Goal: Entertainment & Leisure: Consume media (video, audio)

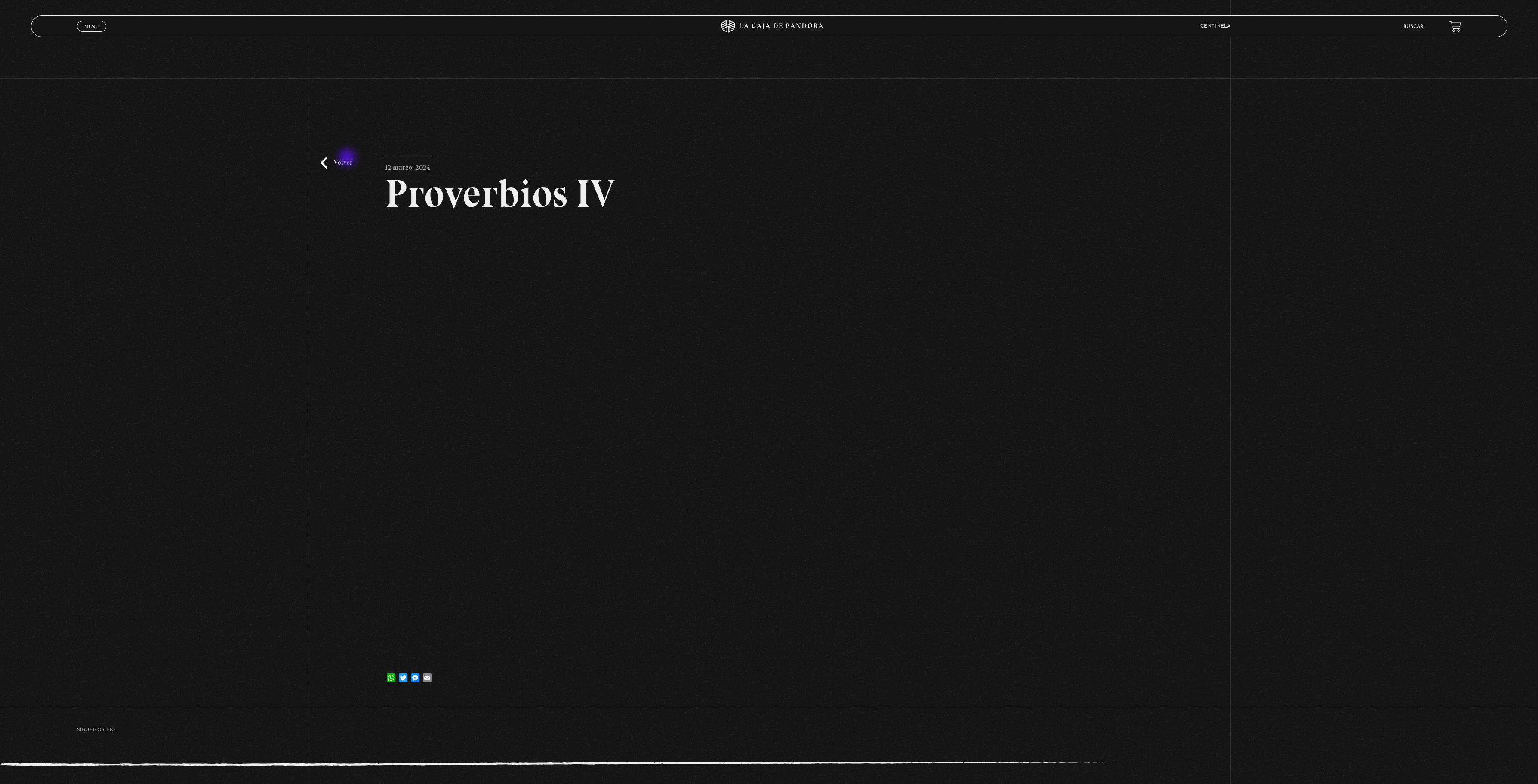
click at [348, 158] on link "Volver" at bounding box center [336, 162] width 32 height 12
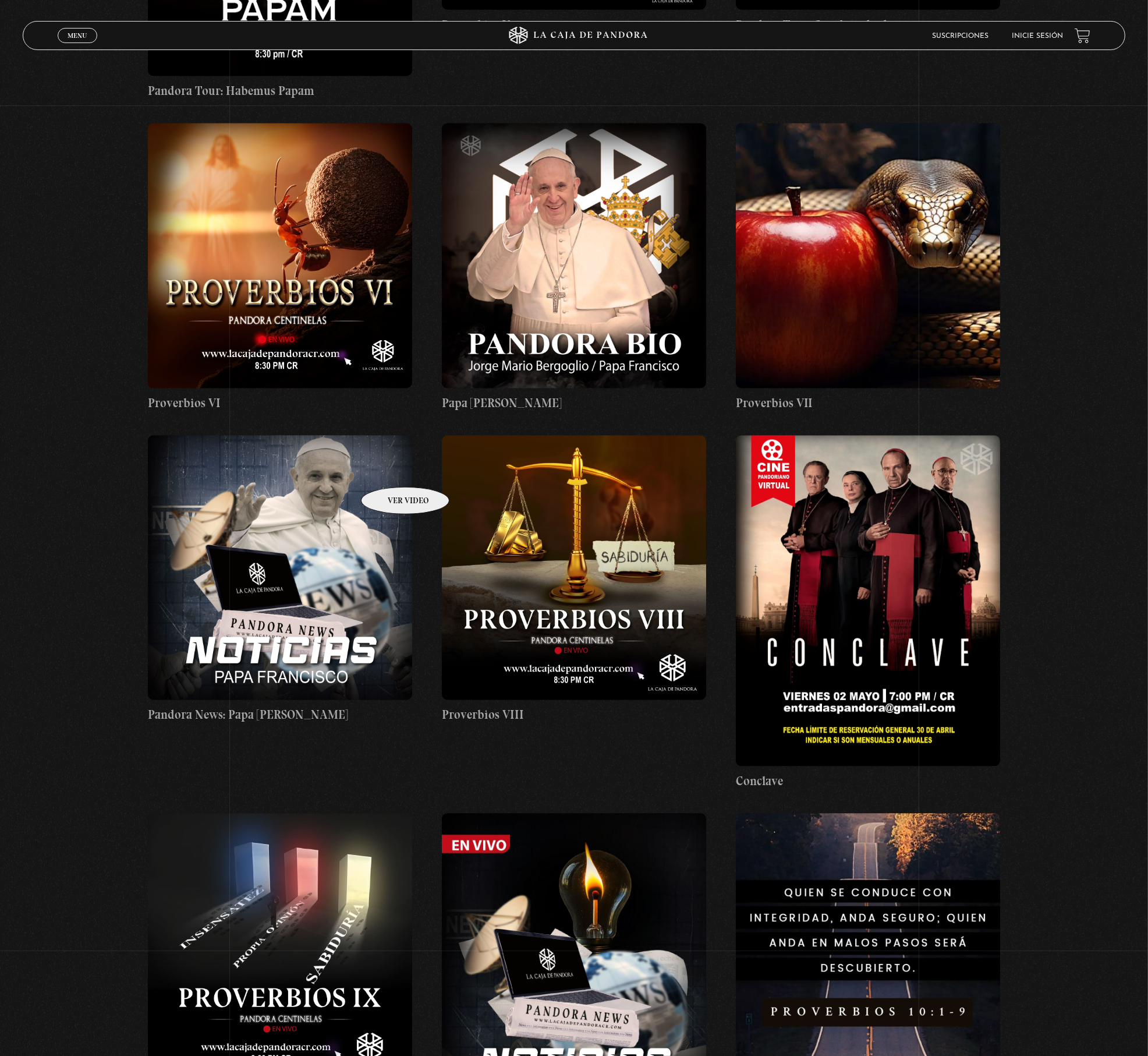
scroll to position [2835, 0]
click at [305, 265] on figure at bounding box center [280, 256] width 265 height 265
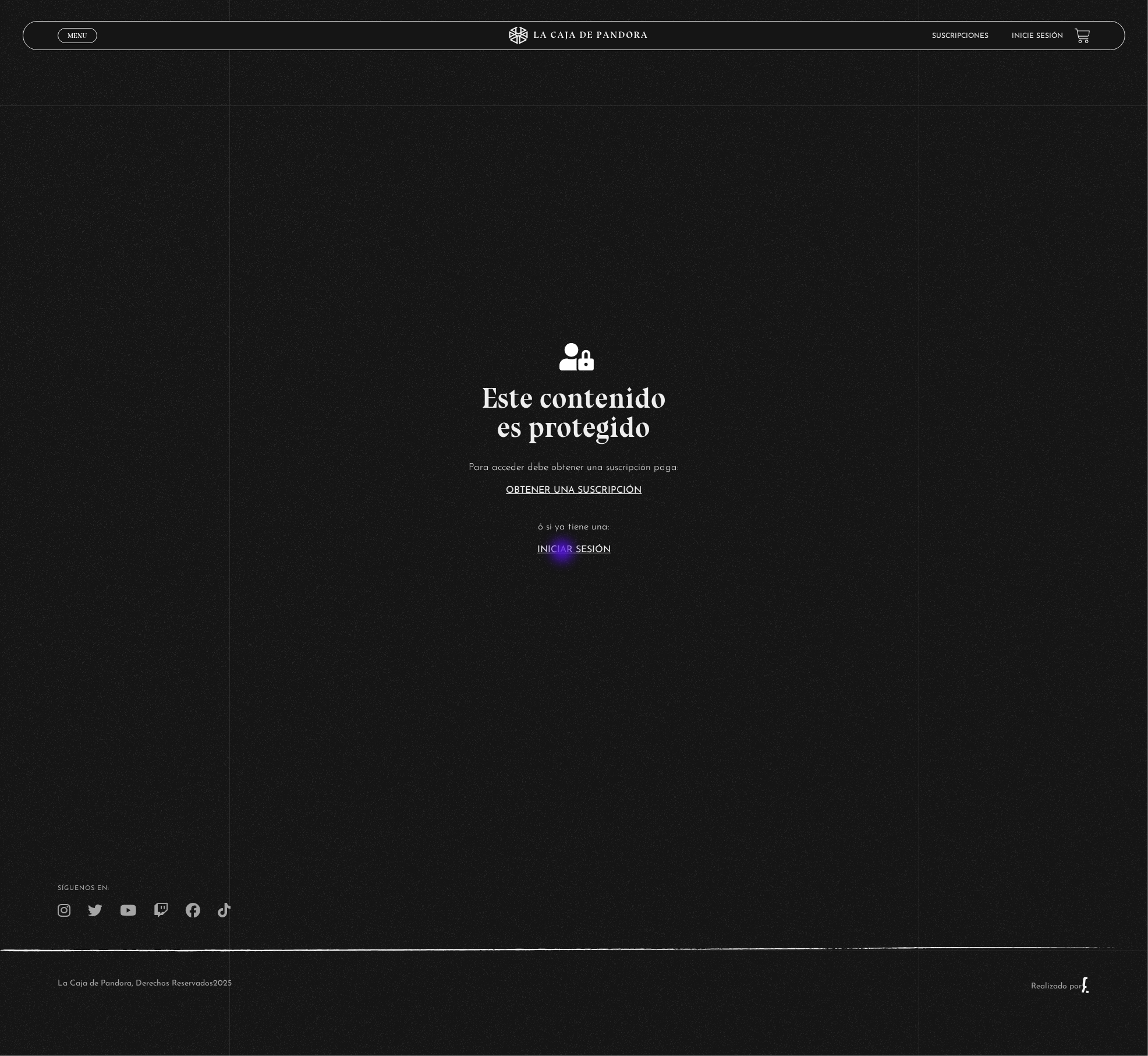
click at [563, 552] on link "Iniciar Sesión" at bounding box center [574, 550] width 74 height 9
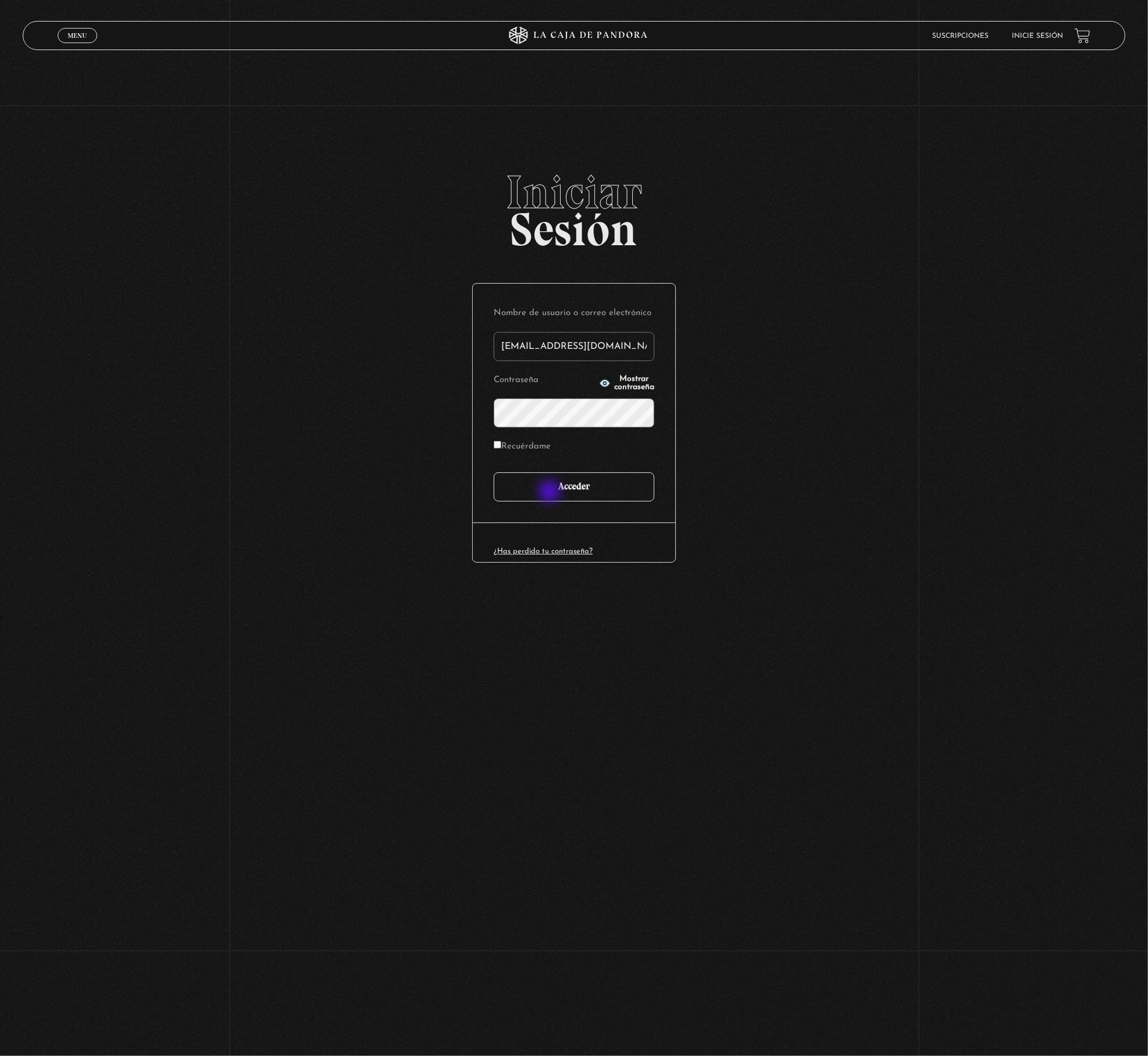
type input "[EMAIL_ADDRESS][DOMAIN_NAME]"
click at [551, 492] on input "Acceder" at bounding box center [574, 487] width 160 height 29
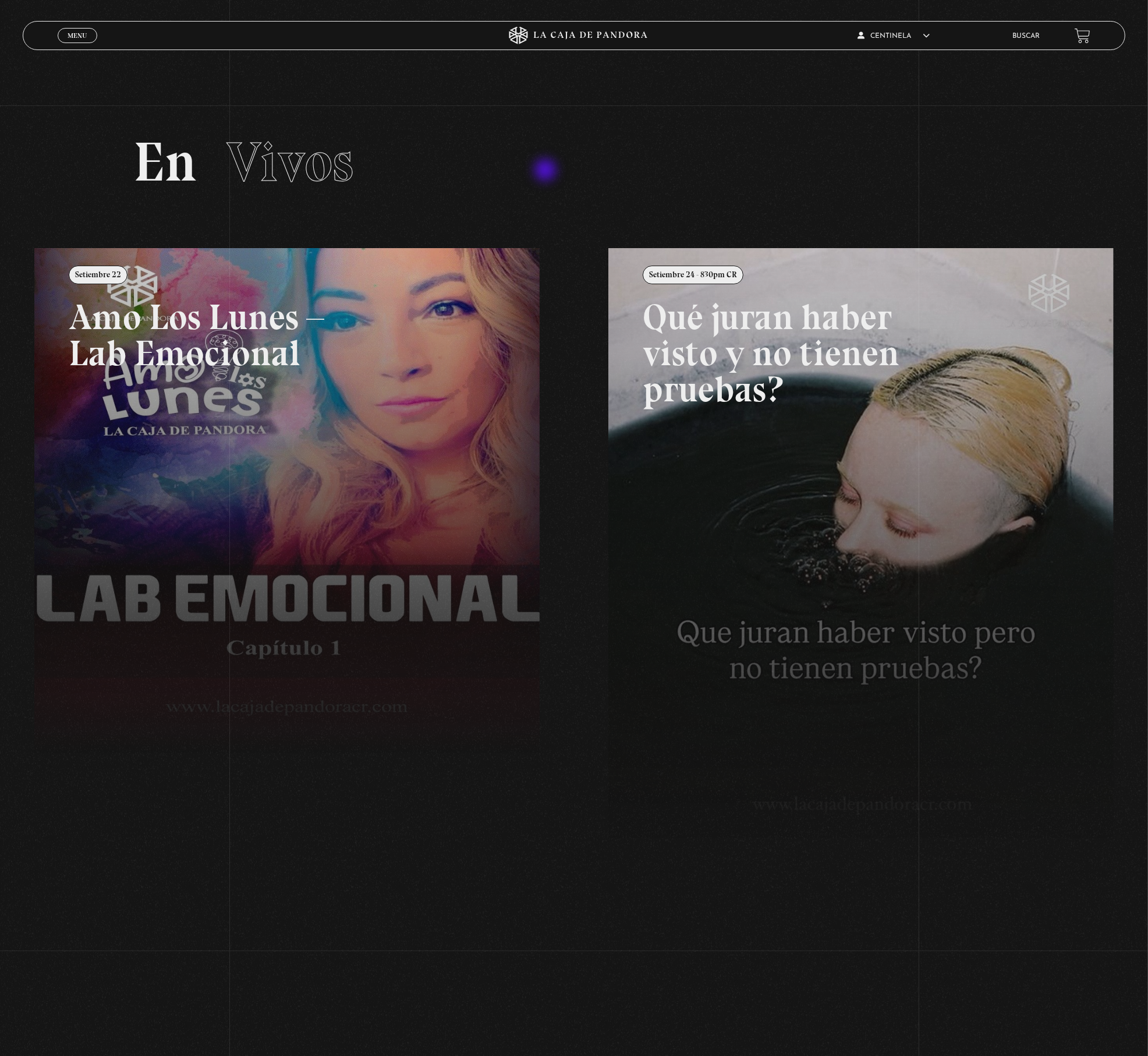
click at [549, 171] on h2 "En Vivos" at bounding box center [574, 161] width 882 height 55
click at [478, 178] on h2 "En Vivos" at bounding box center [574, 161] width 882 height 55
click at [883, 117] on link "Centinelas" at bounding box center [911, 126] width 137 height 30
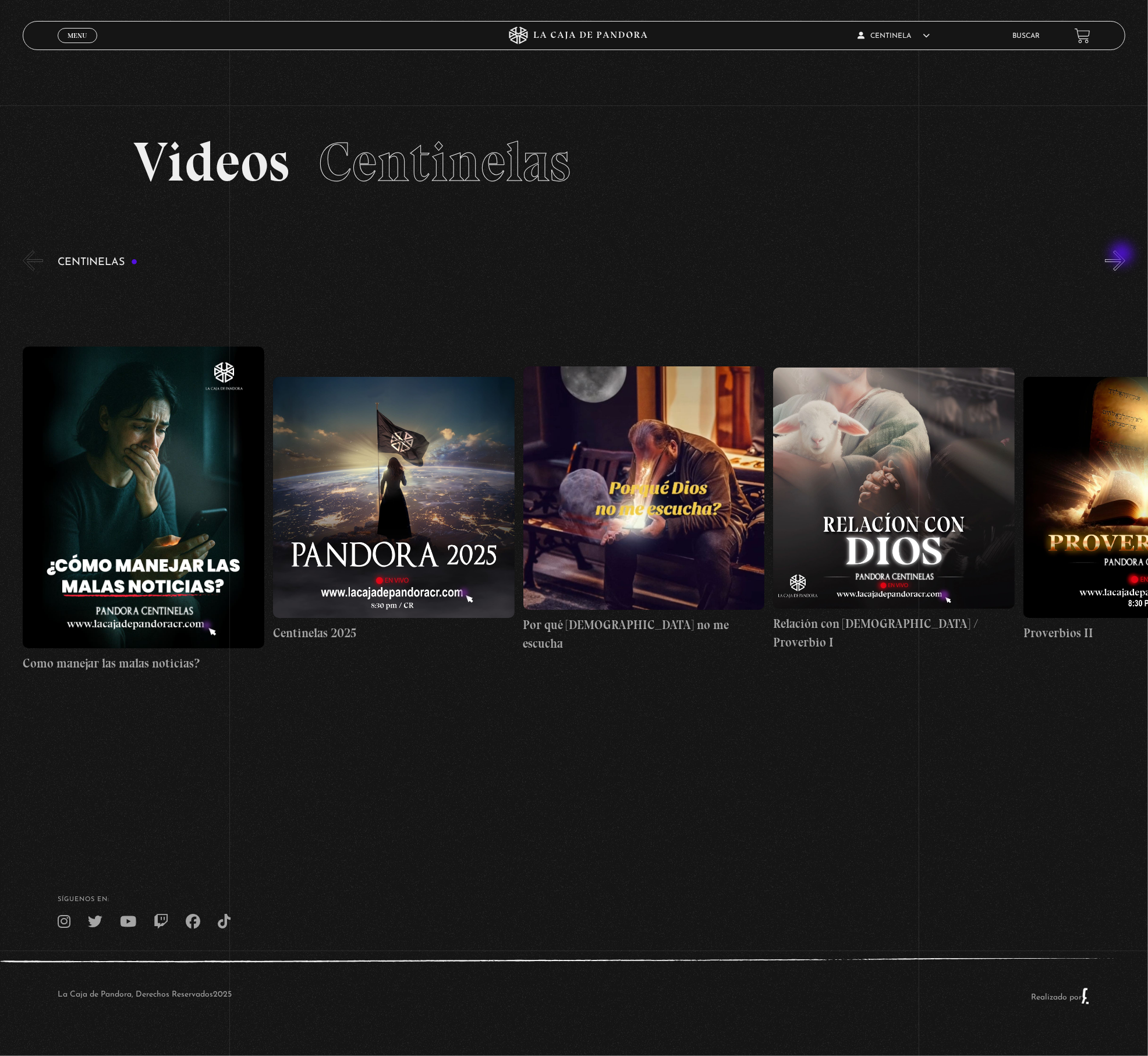
click at [1123, 255] on button "»" at bounding box center [1115, 261] width 20 height 21
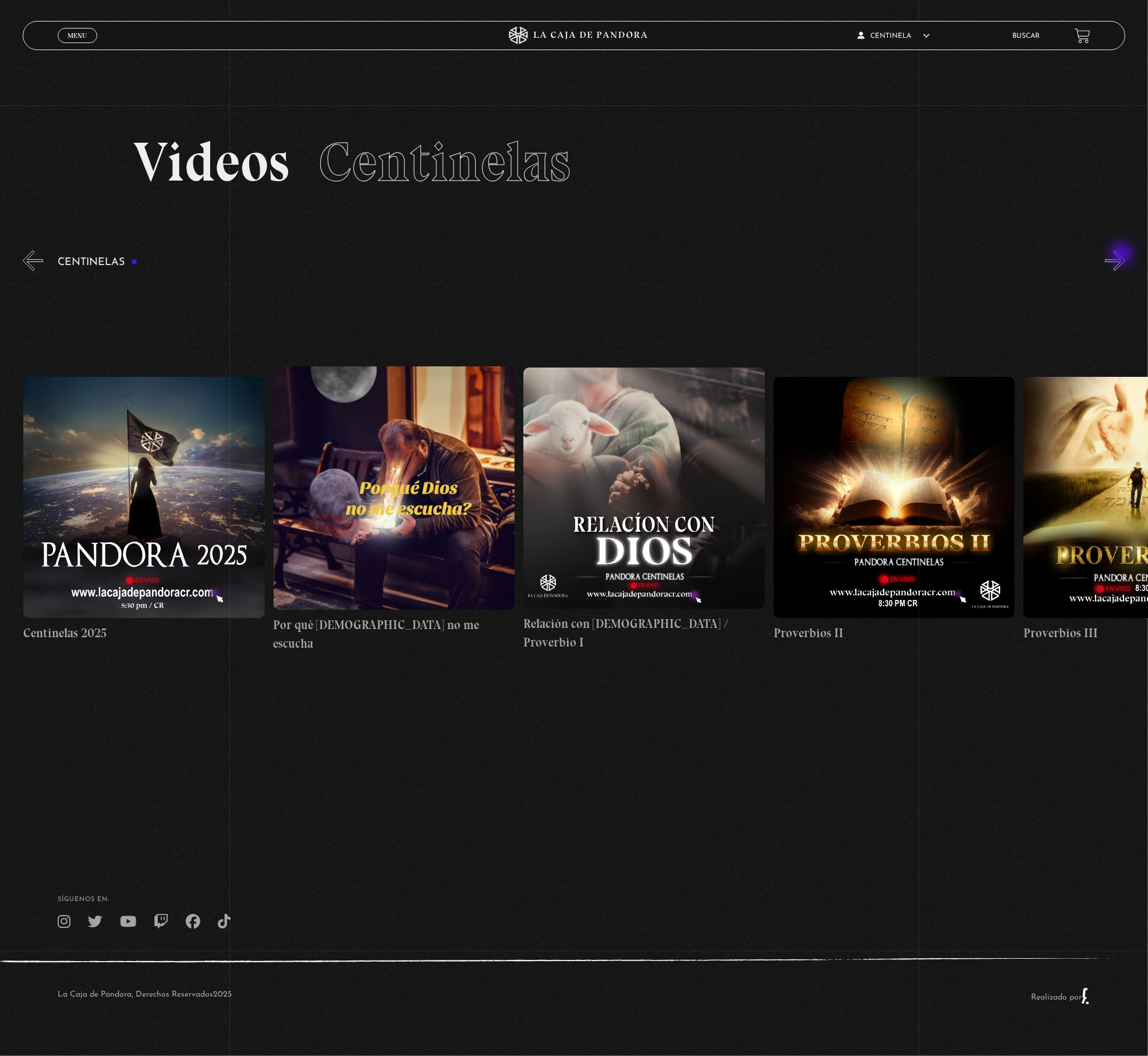
click at [1123, 255] on button "»" at bounding box center [1115, 261] width 20 height 21
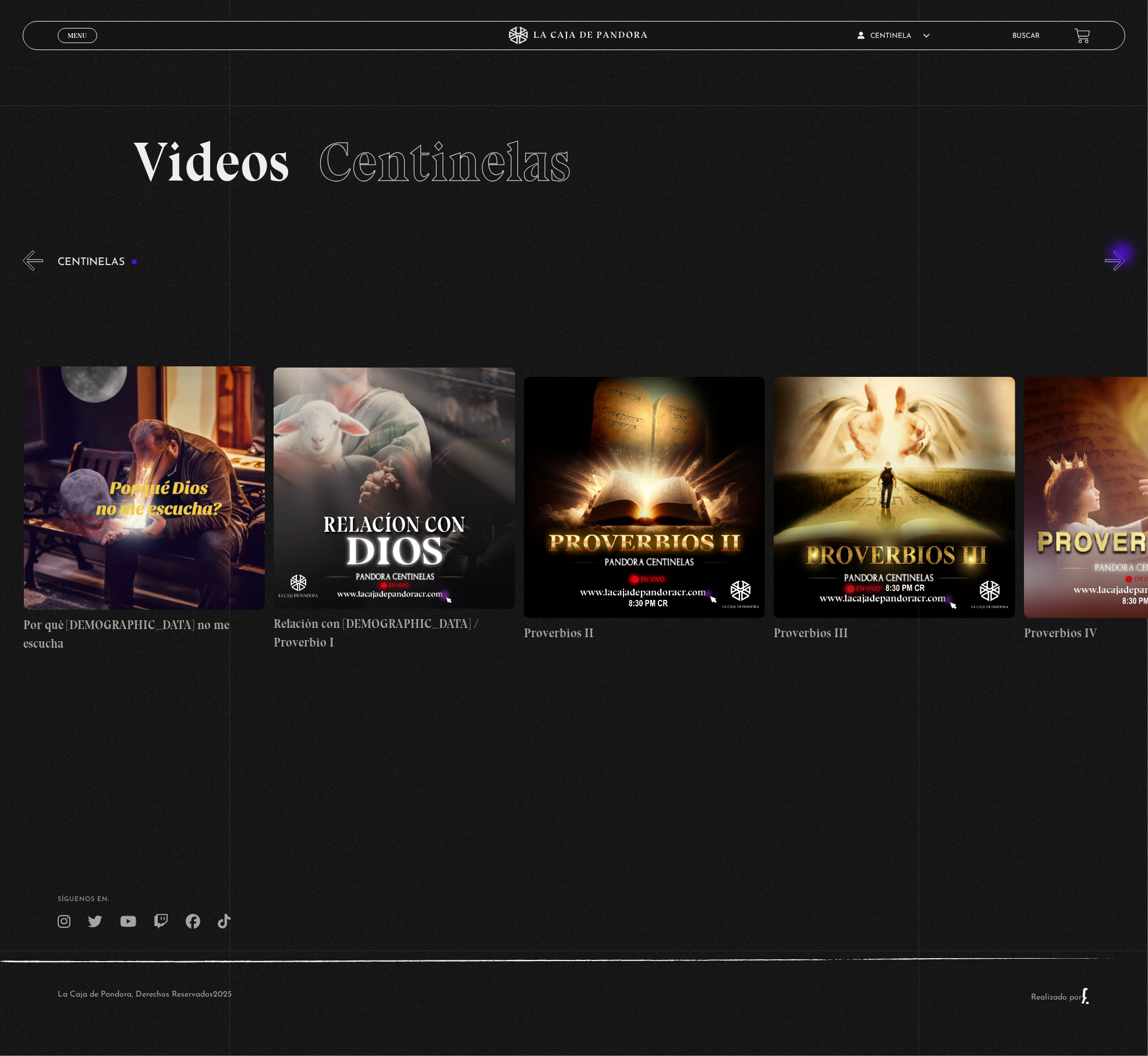
click at [1123, 255] on button "»" at bounding box center [1115, 261] width 20 height 21
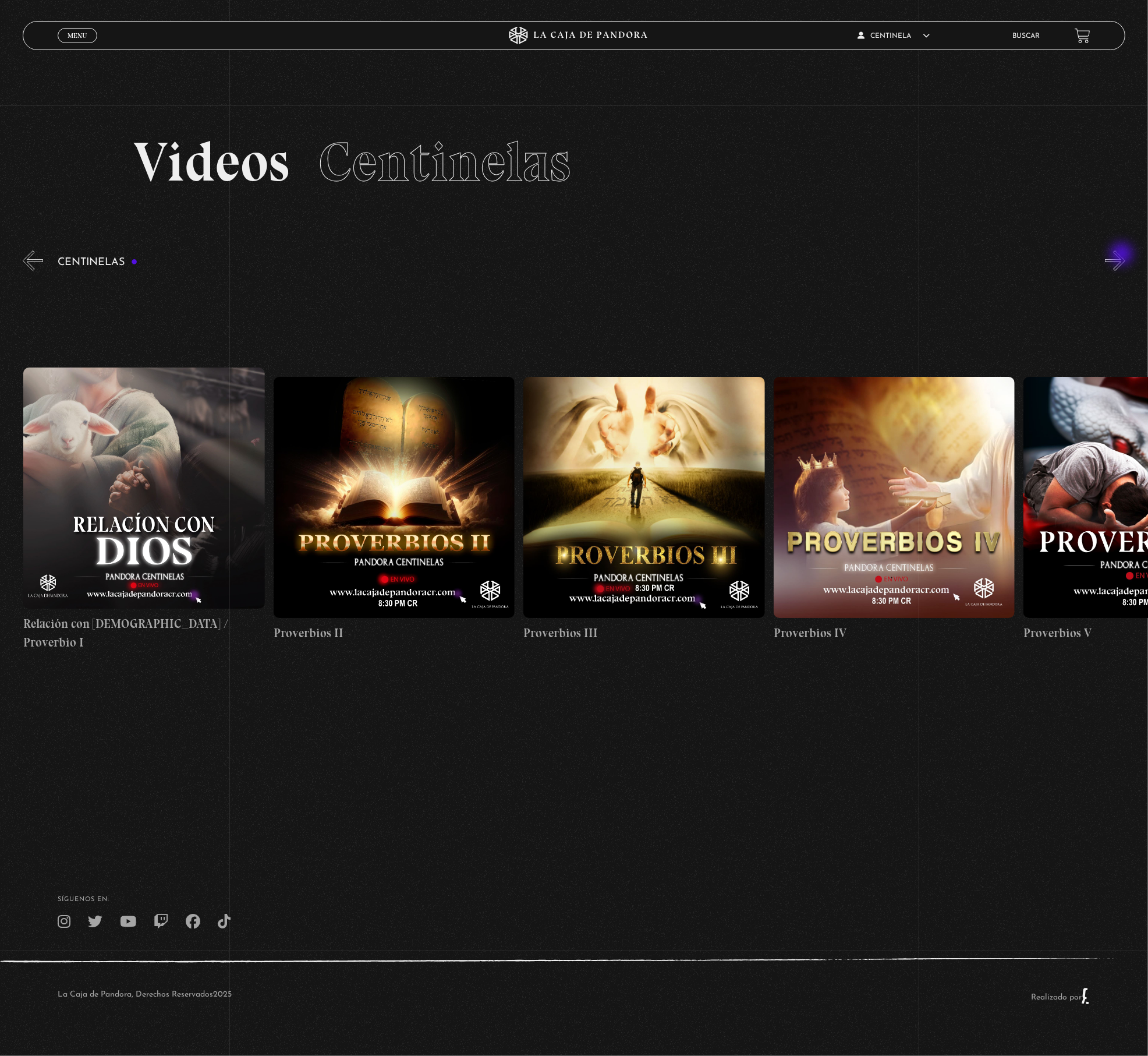
click at [1123, 255] on button "»" at bounding box center [1115, 261] width 20 height 21
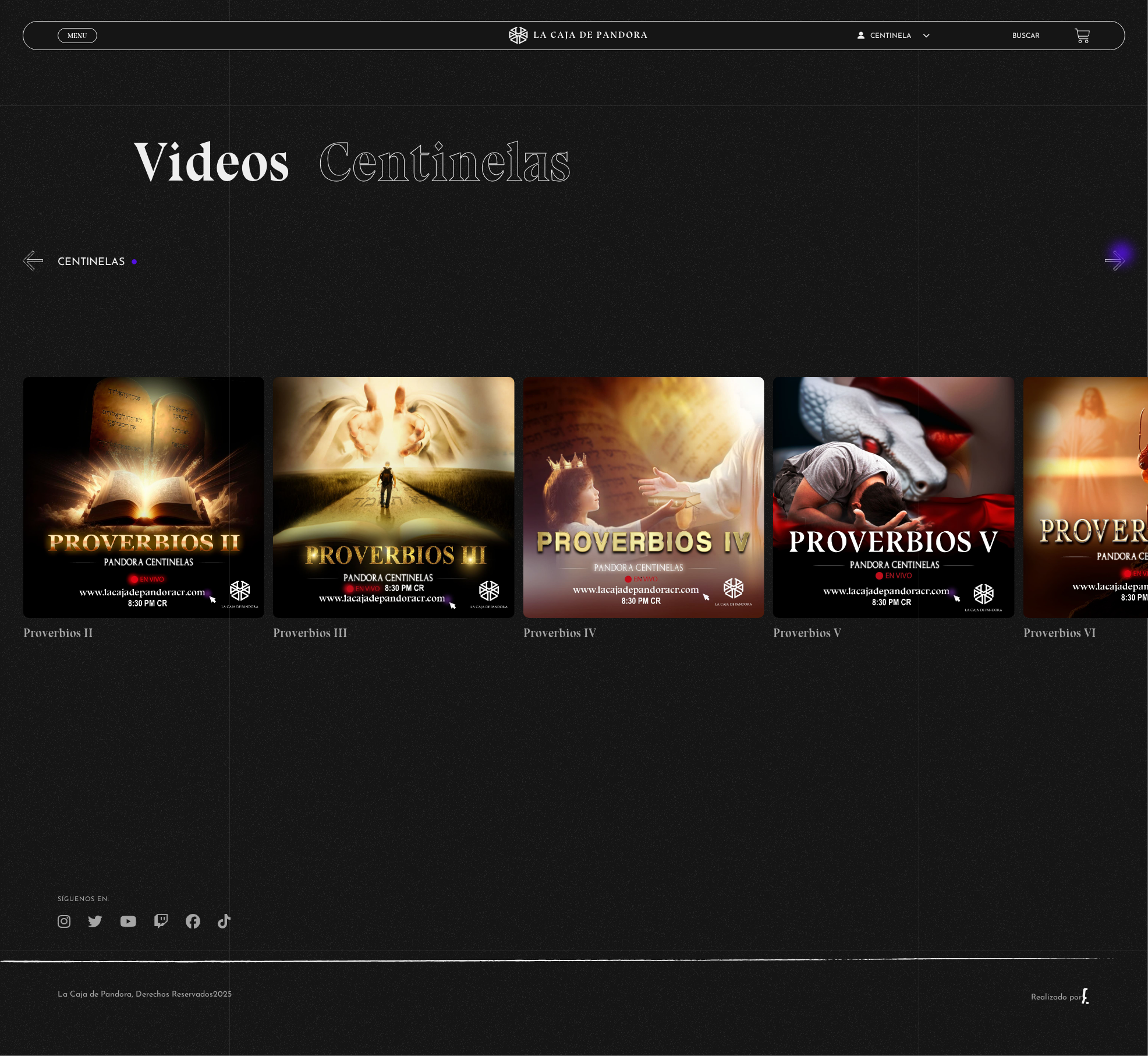
click at [1123, 255] on button "»" at bounding box center [1115, 261] width 20 height 21
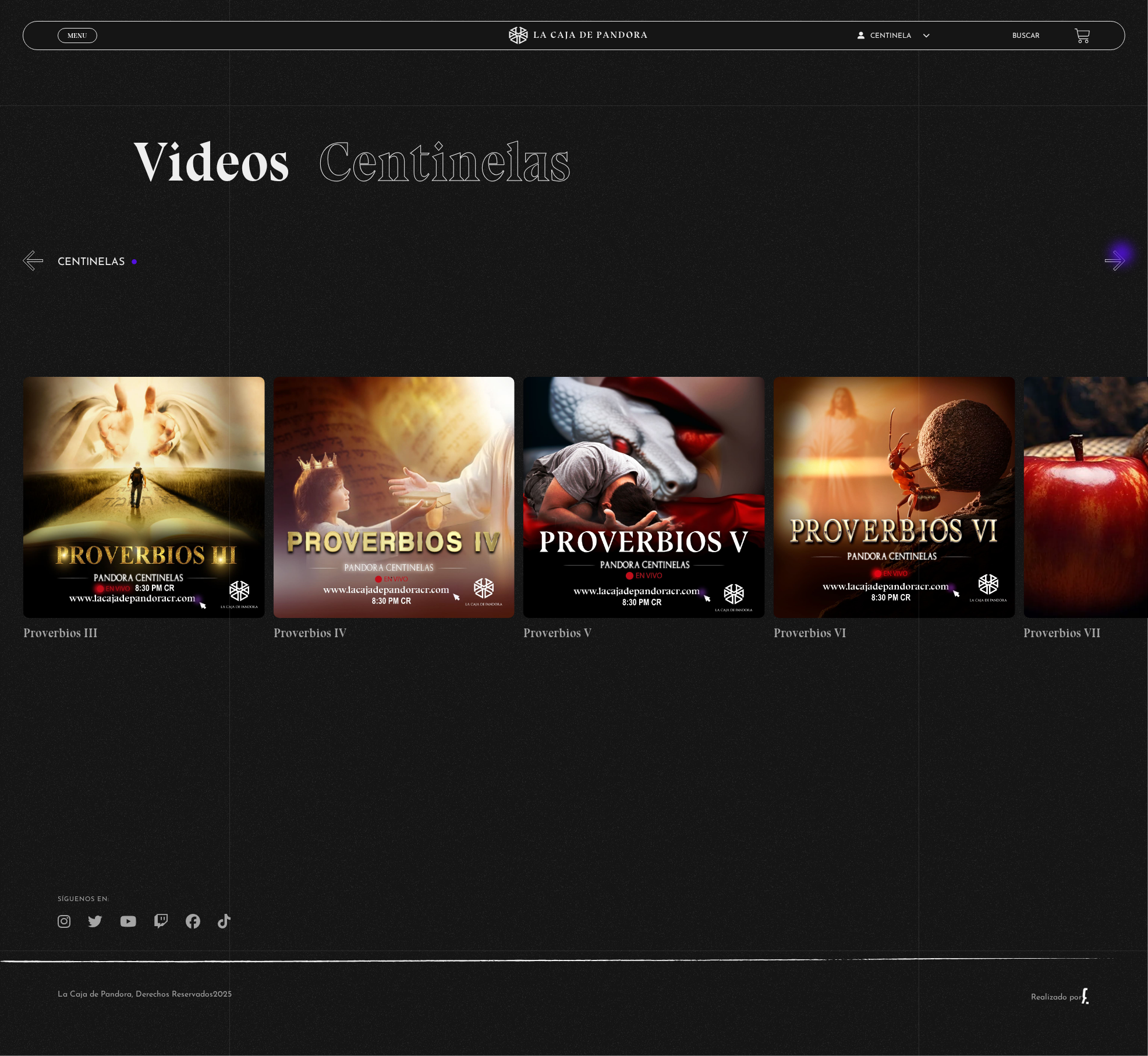
click at [1123, 255] on button "»" at bounding box center [1115, 261] width 20 height 21
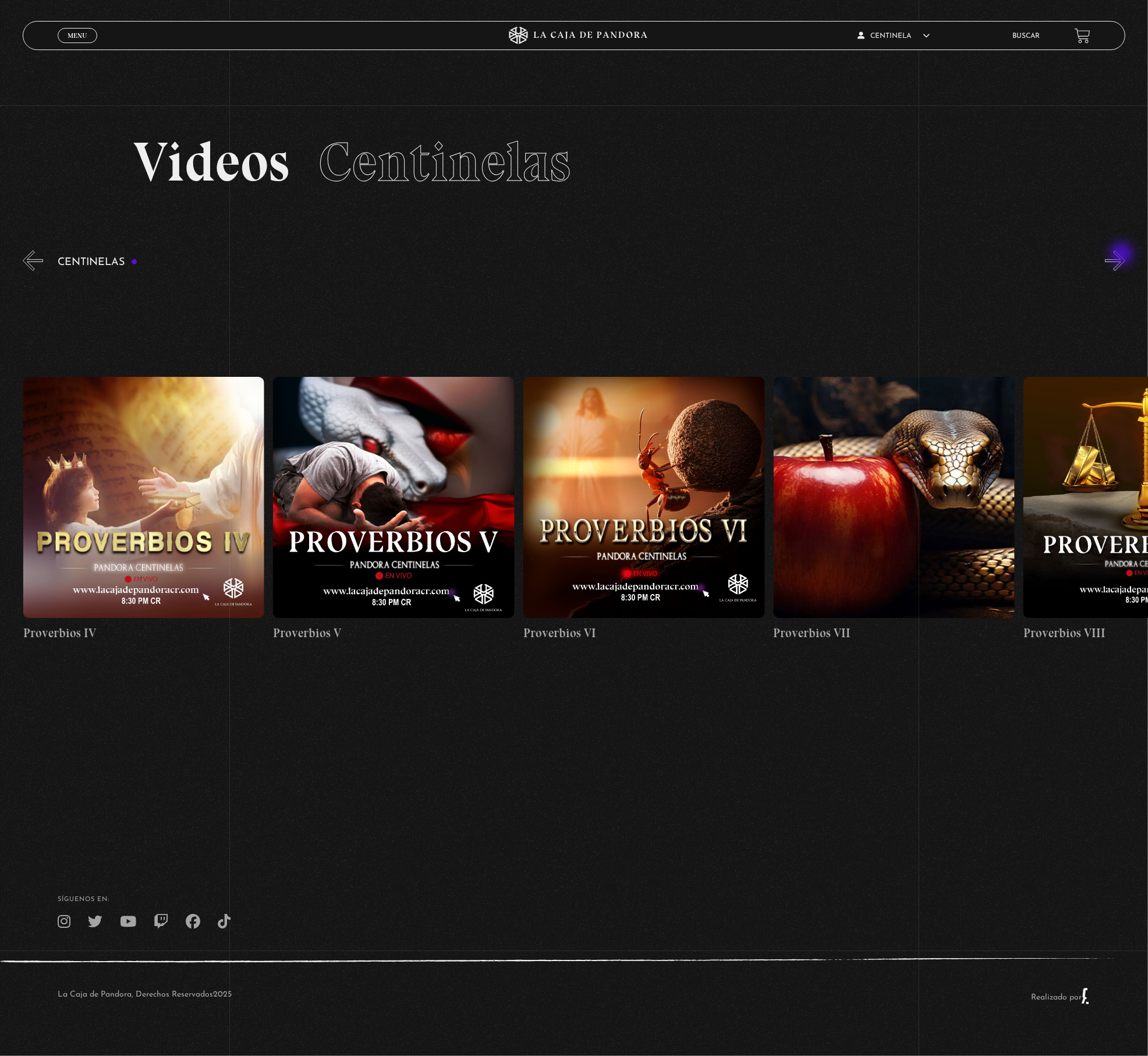
click at [1123, 255] on button "»" at bounding box center [1115, 261] width 20 height 21
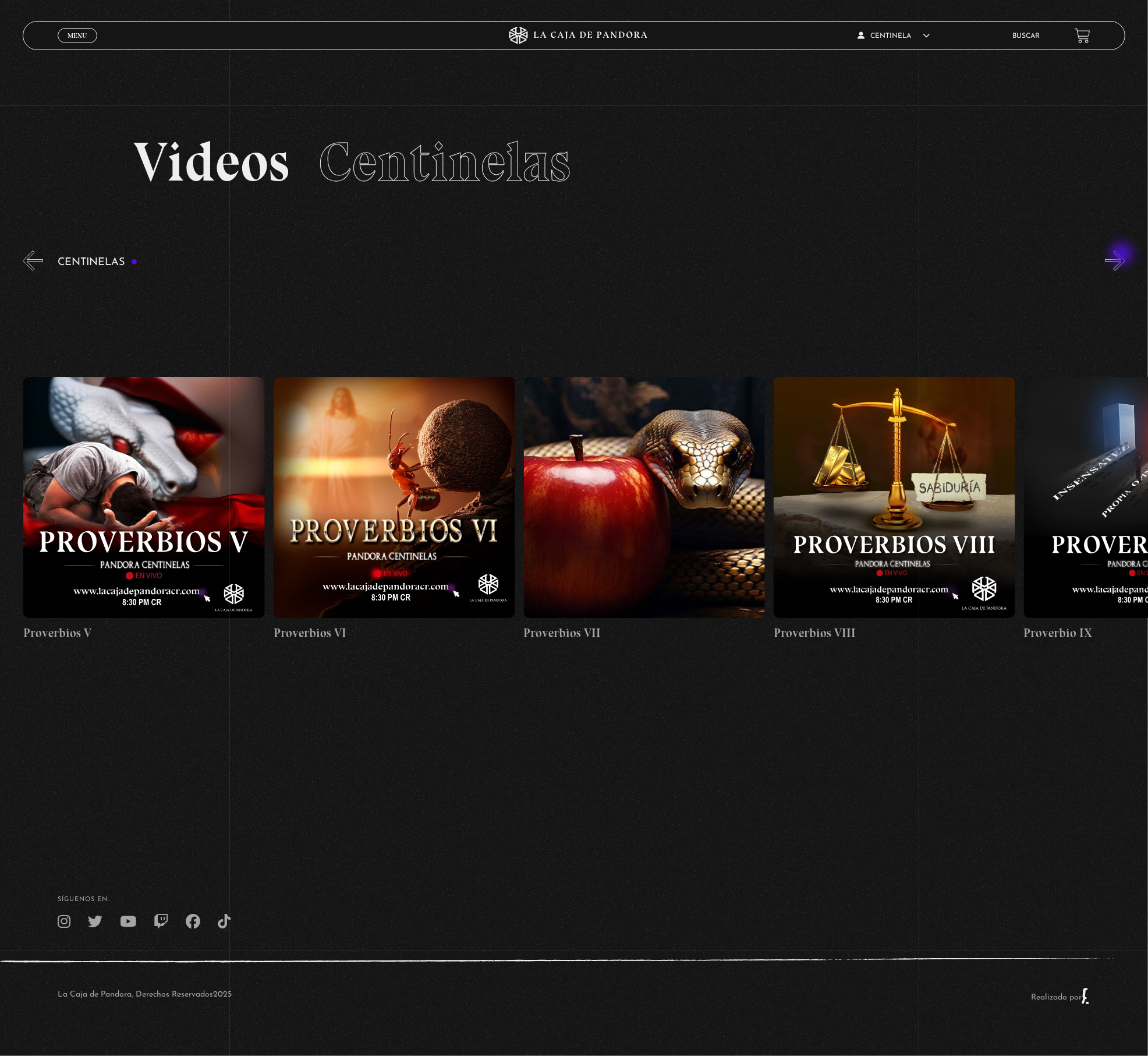
click at [1123, 255] on button "»" at bounding box center [1115, 261] width 20 height 21
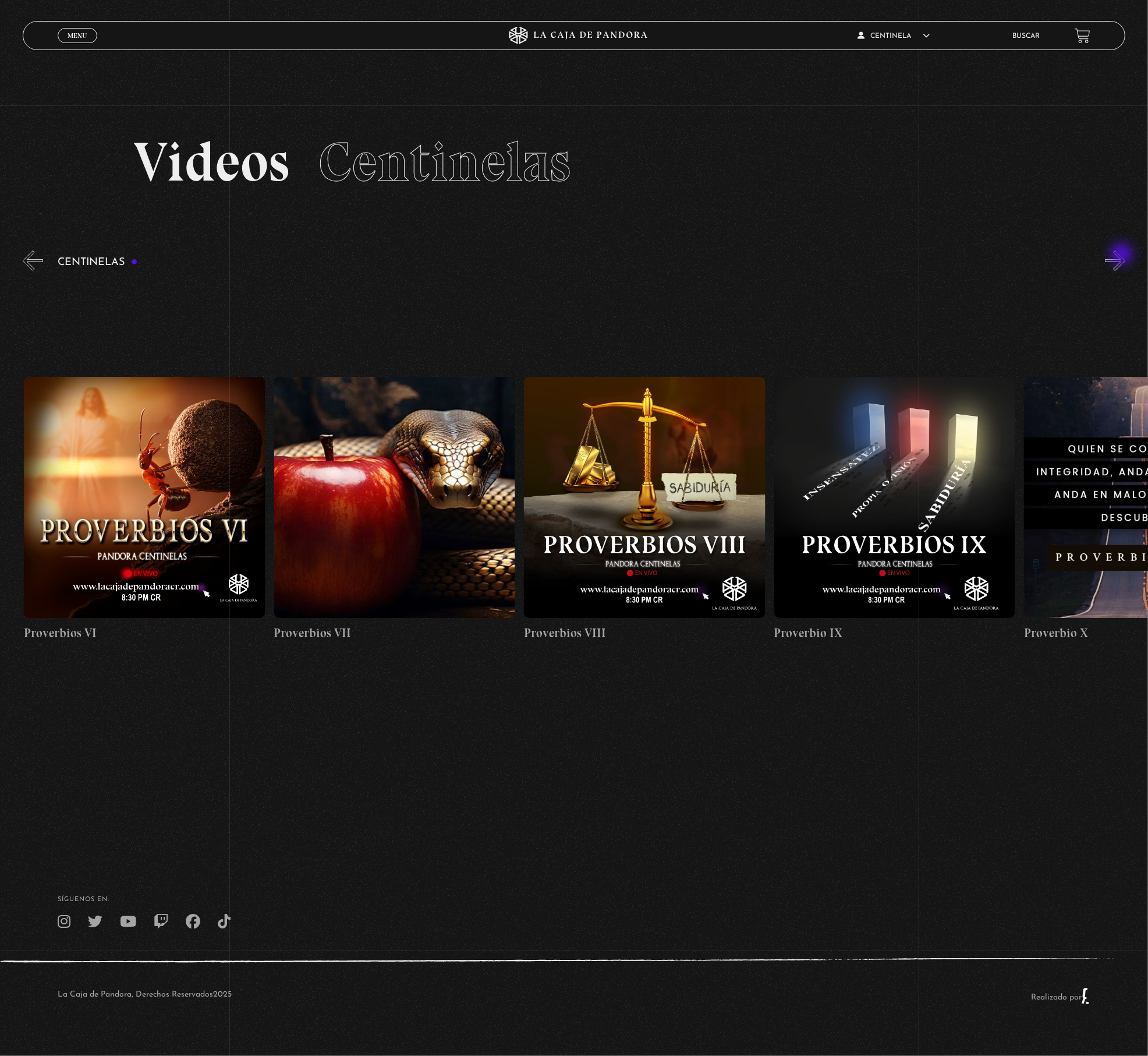
scroll to position [0, 2000]
click at [1116, 263] on button "»" at bounding box center [1115, 261] width 20 height 21
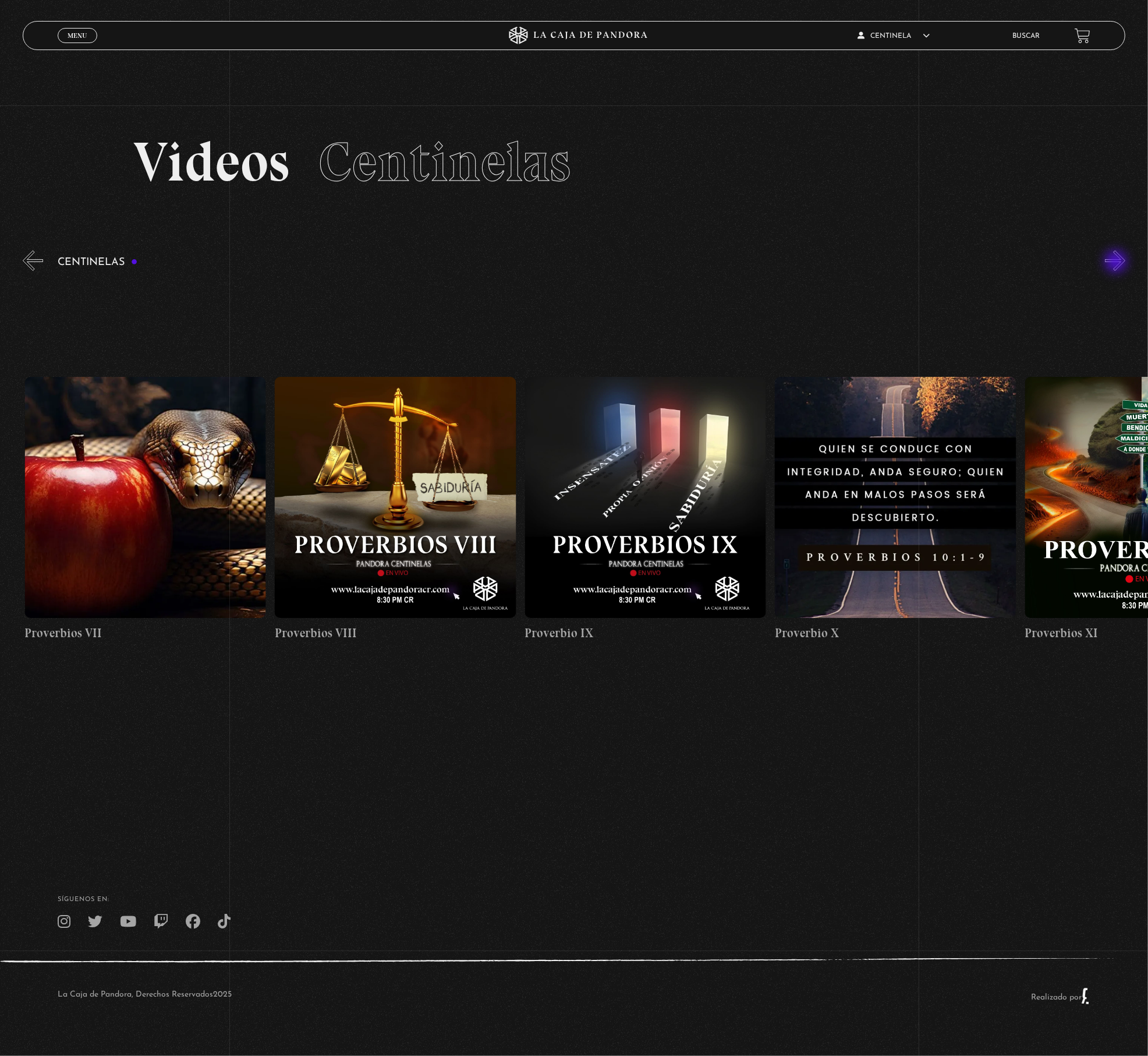
scroll to position [0, 2249]
click at [1117, 263] on button "»" at bounding box center [1115, 261] width 20 height 21
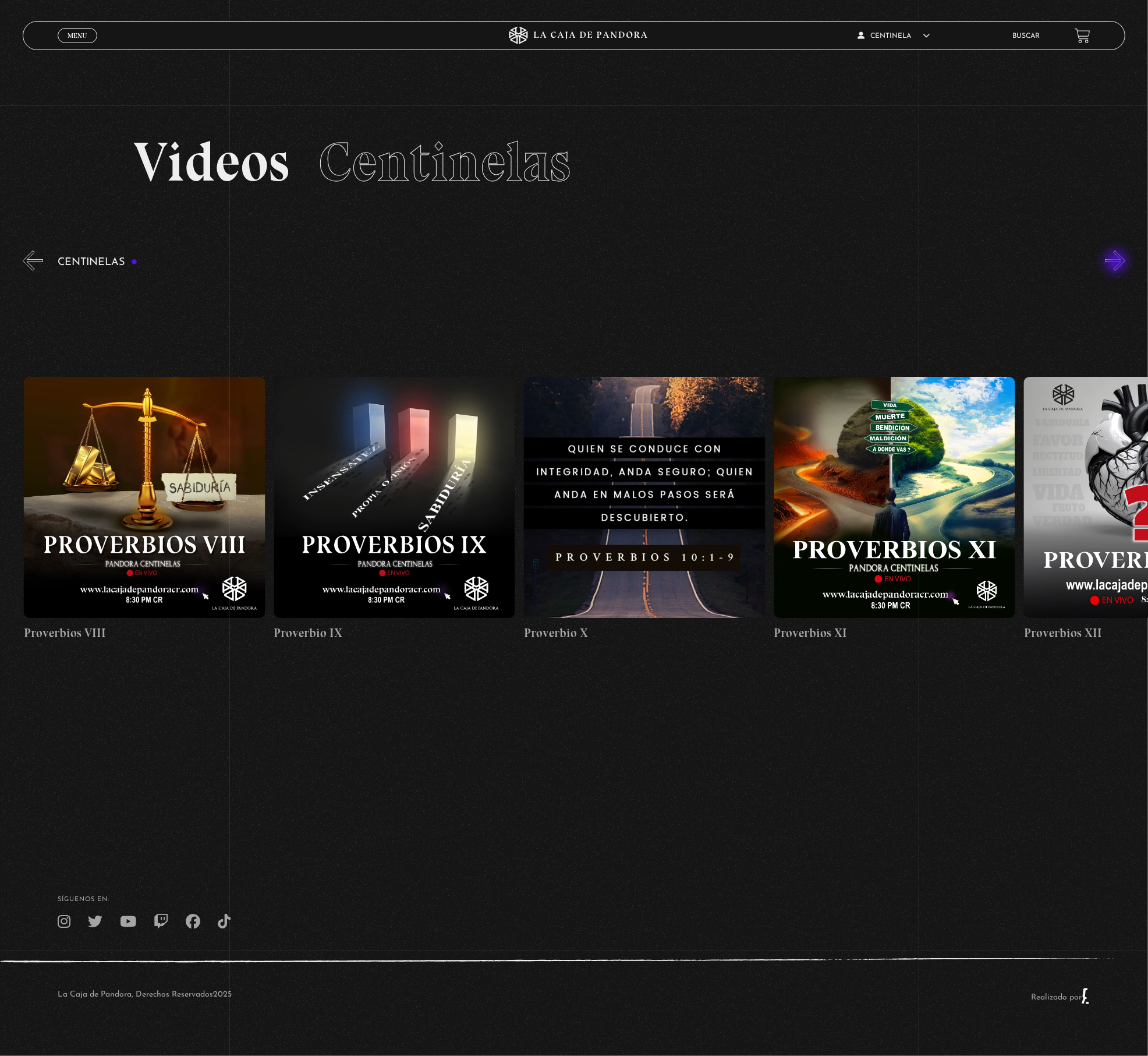
scroll to position [0, 2500]
click at [1117, 263] on button "»" at bounding box center [1115, 261] width 20 height 21
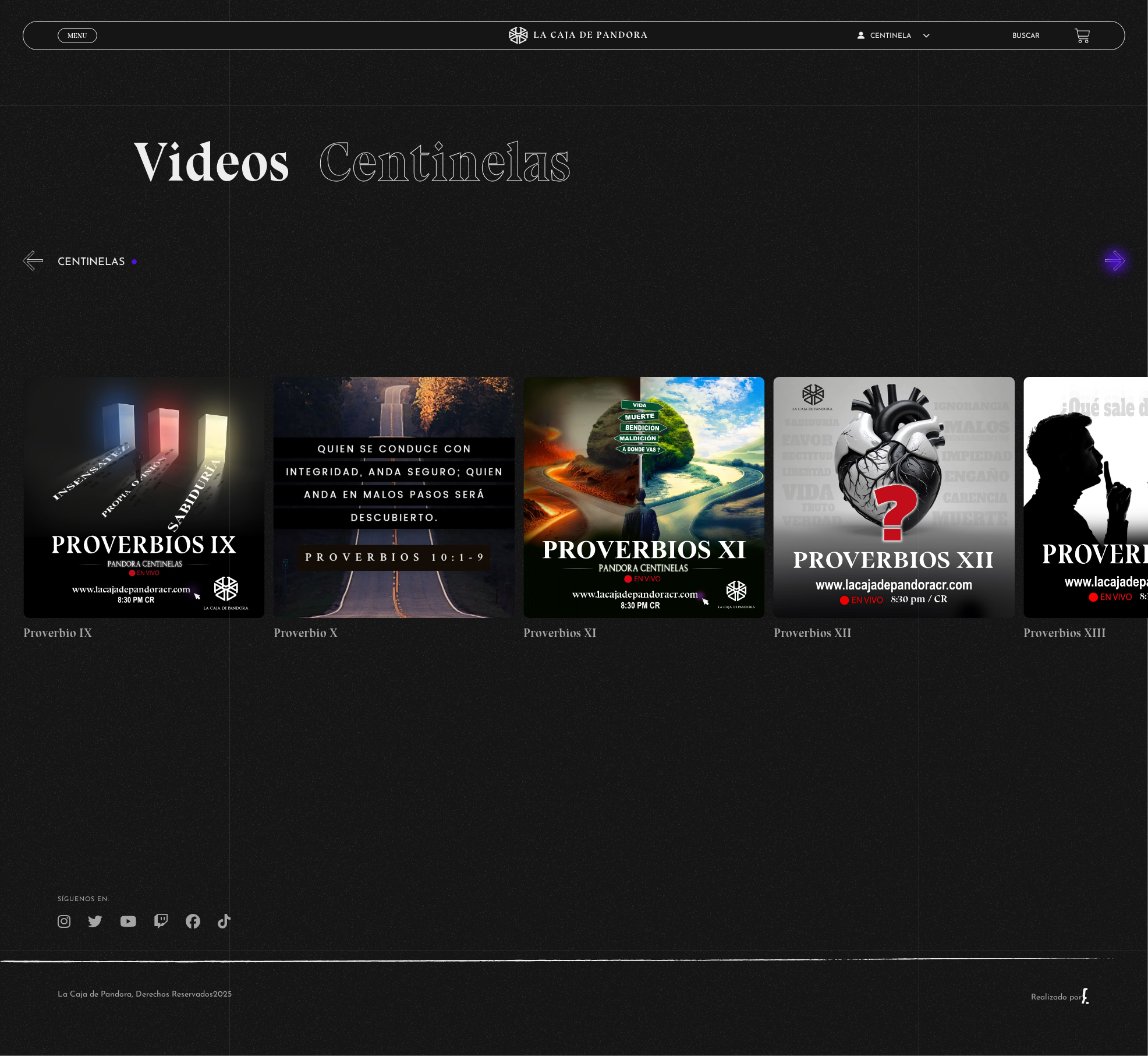
scroll to position [0, 2751]
click at [167, 493] on figure at bounding box center [144, 497] width 241 height 241
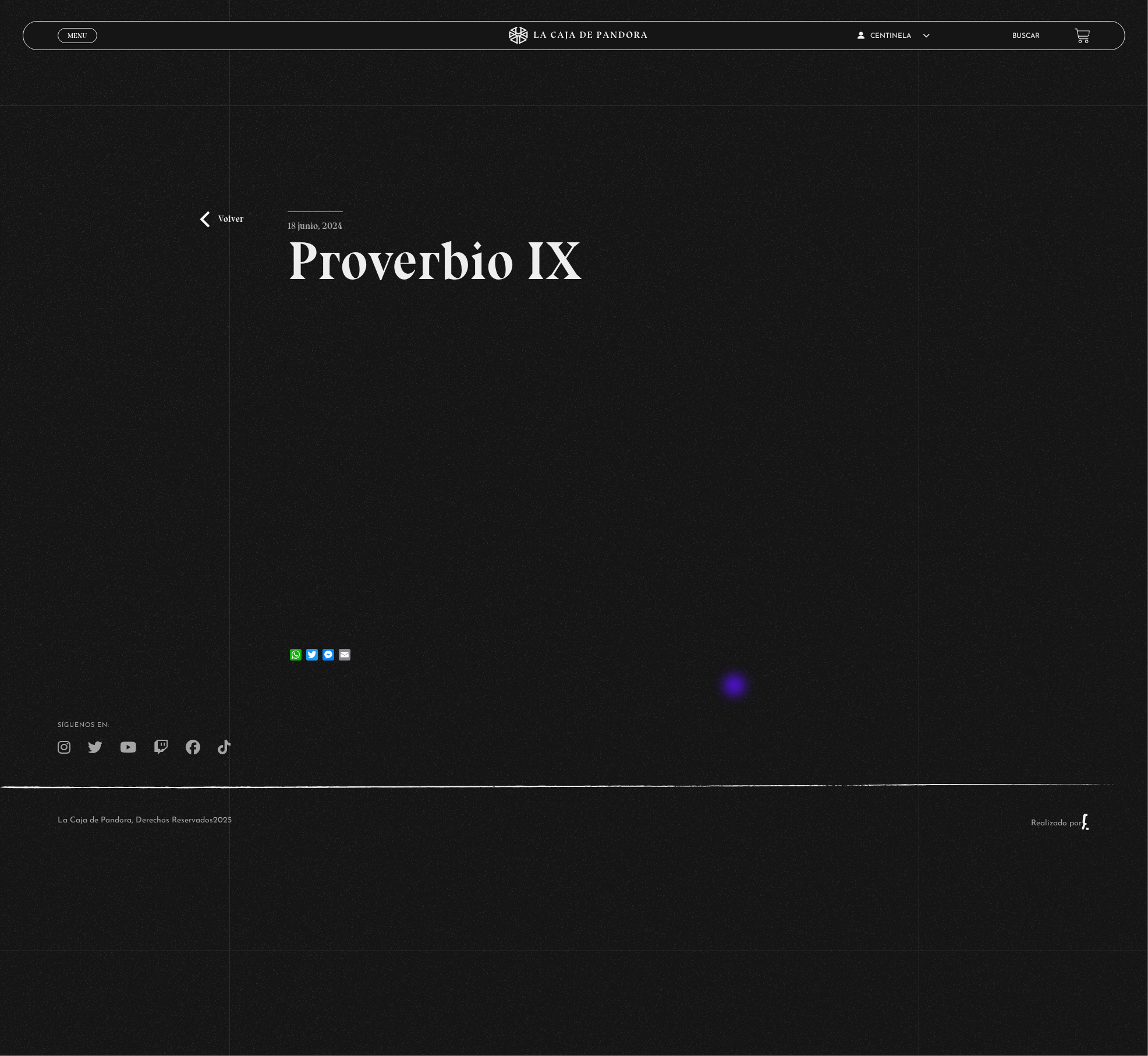
click at [736, 686] on footer "SÍguenos en: La Caja de Pandora, Derechos Reservados 2025 Realizado por" at bounding box center [574, 770] width 1148 height 178
